Goal: Task Accomplishment & Management: Use online tool/utility

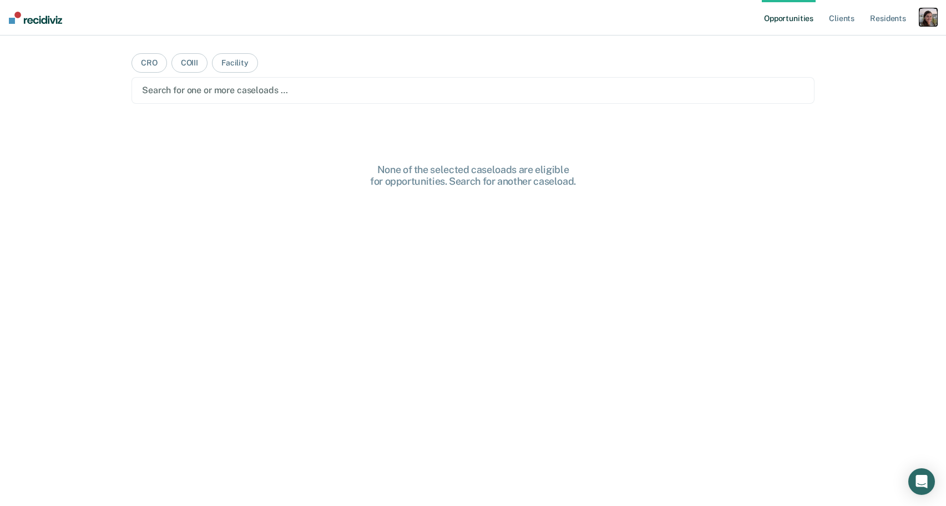
click at [932, 20] on div "button" at bounding box center [928, 17] width 18 height 18
click at [869, 49] on link "Profile" at bounding box center [883, 44] width 89 height 9
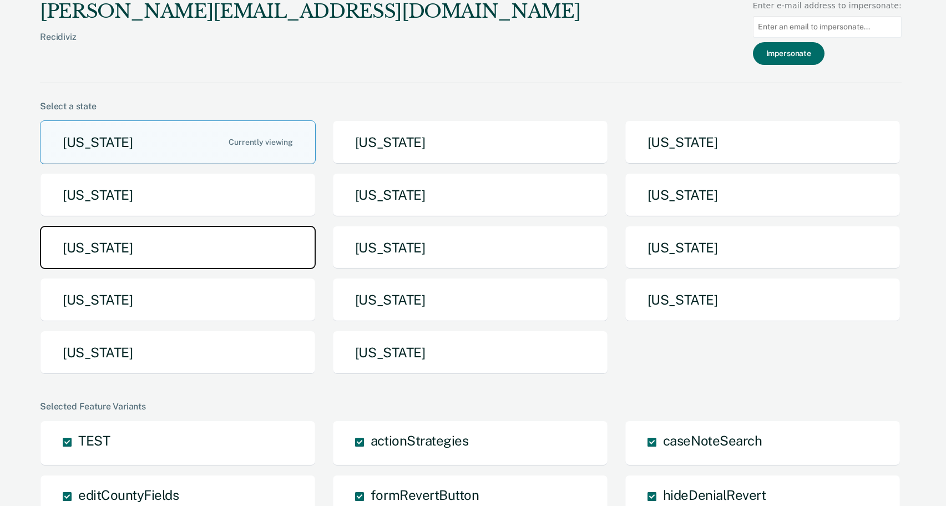
click at [122, 251] on button "[US_STATE]" at bounding box center [178, 248] width 276 height 44
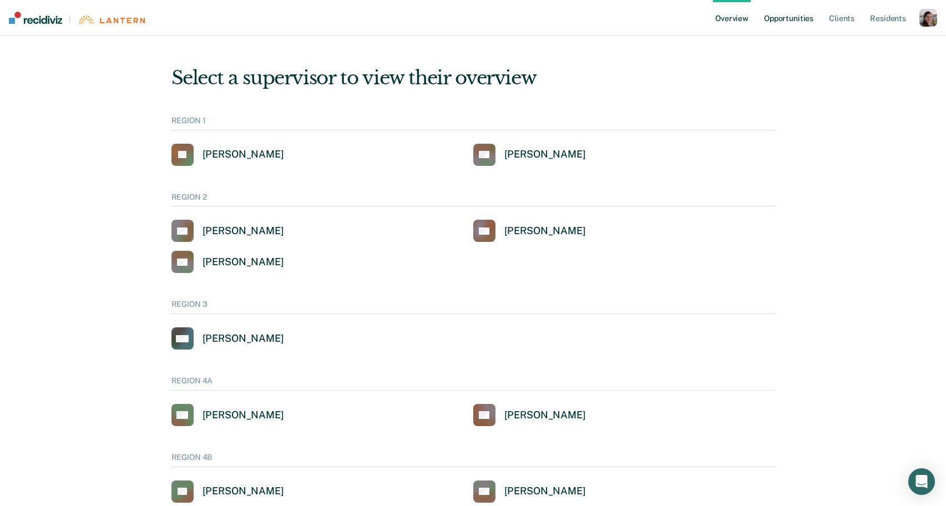
click at [794, 19] on link "Opportunities" at bounding box center [789, 18] width 54 height 36
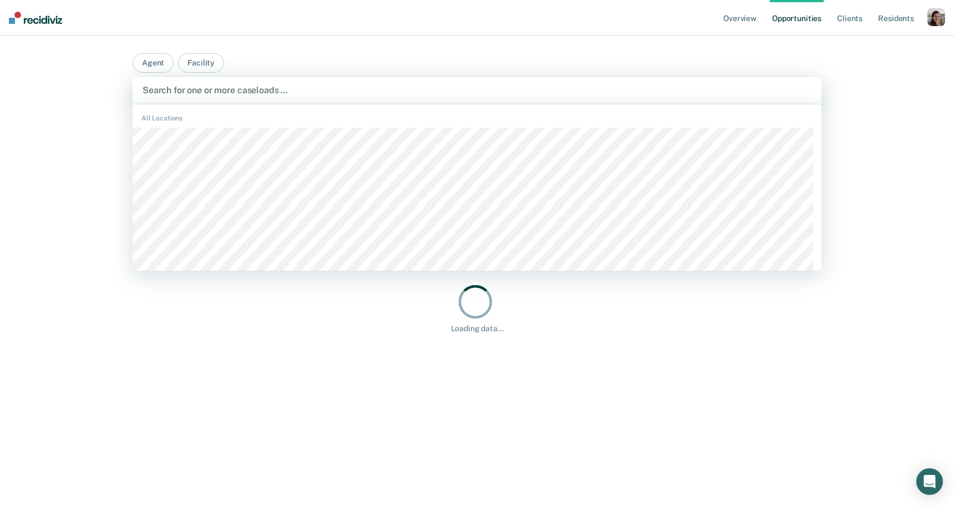
click at [323, 92] on div at bounding box center [477, 90] width 669 height 13
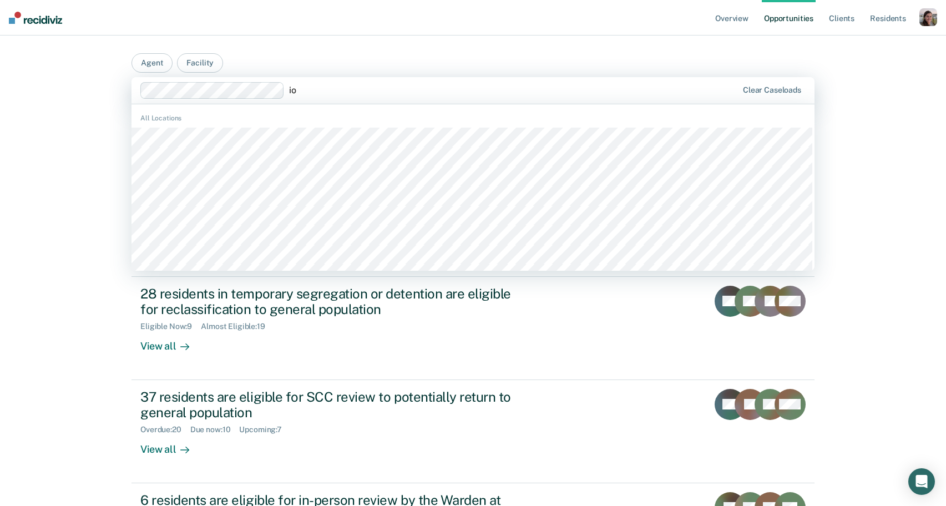
type input "i"
click at [901, 201] on div "Overview Opportunities Client s Resident s Profile How it works Log Out Agent F…" at bounding box center [473, 367] width 946 height 734
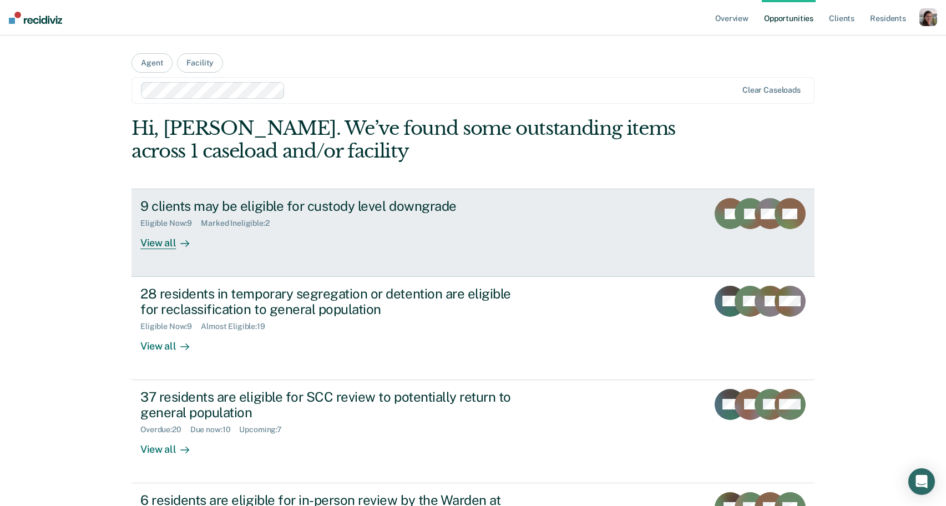
click at [148, 250] on link "9 clients may be eligible for custody level downgrade Eligible Now : 9 Marked I…" at bounding box center [472, 233] width 683 height 88
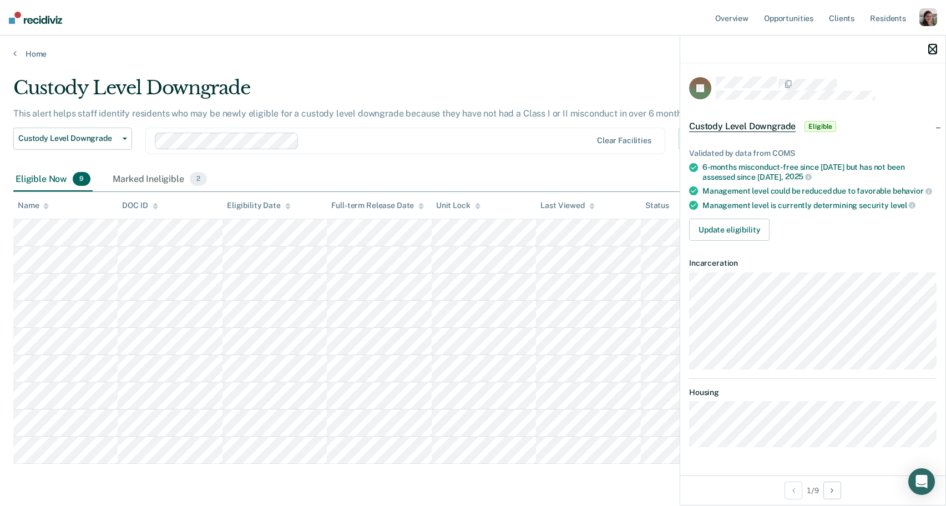
click at [929, 47] on icon "button" at bounding box center [933, 49] width 8 height 8
